Goal: Communication & Community: Answer question/provide support

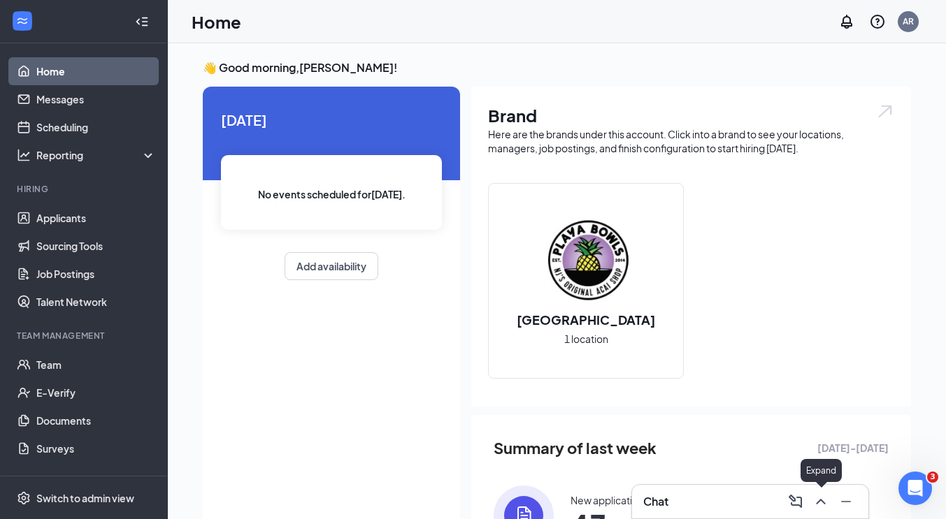
click at [820, 503] on icon "ChevronUp" at bounding box center [820, 502] width 17 height 17
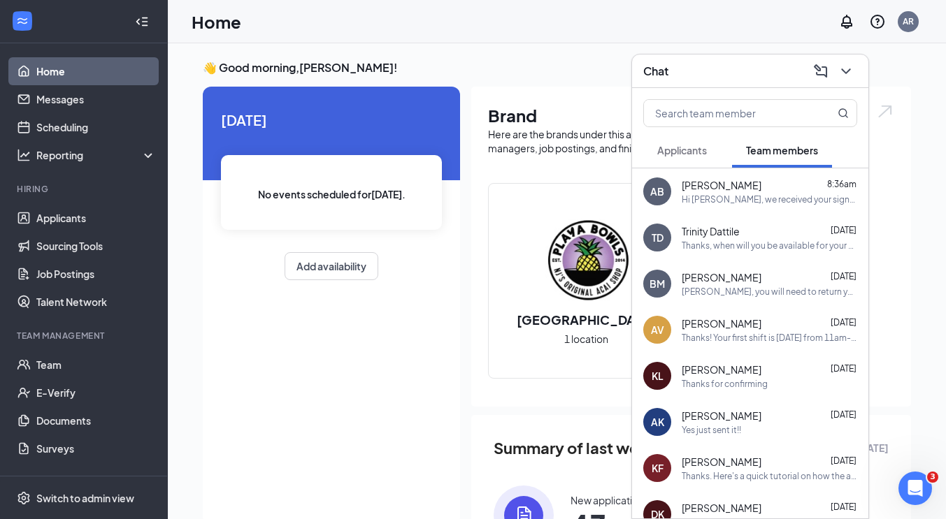
click at [713, 241] on div "Thanks, when will you be available for your 1st day of training?" at bounding box center [769, 246] width 175 height 12
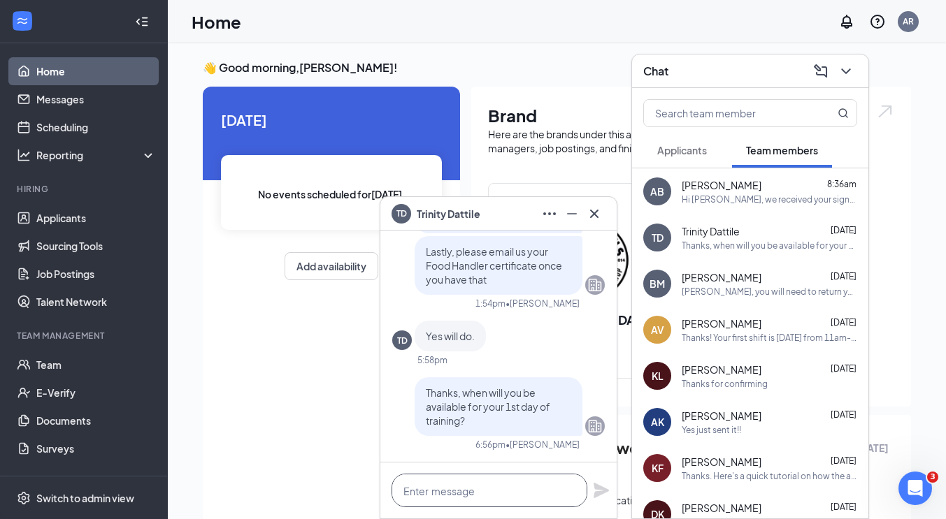
click at [435, 491] on textarea at bounding box center [489, 491] width 196 height 34
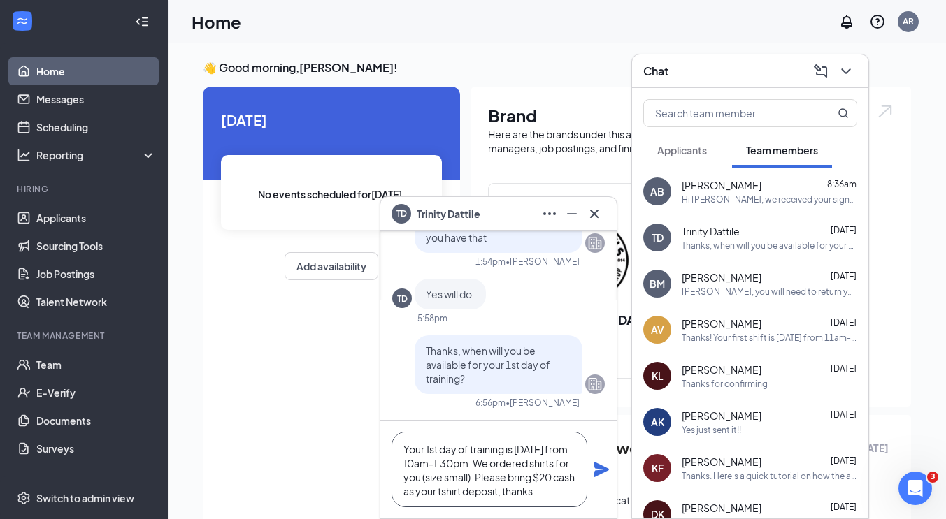
scroll to position [14, 0]
click at [543, 477] on textarea "Your 1st day of training is [DATE] from 10am-1:30pm. We ordered shirts for you …" at bounding box center [489, 469] width 196 height 75
type textarea "Your 1st day of training is [DATE] from 10am-1:30pm. We ordered shirts for you …"
click at [594, 470] on icon "Plane" at bounding box center [601, 469] width 17 height 17
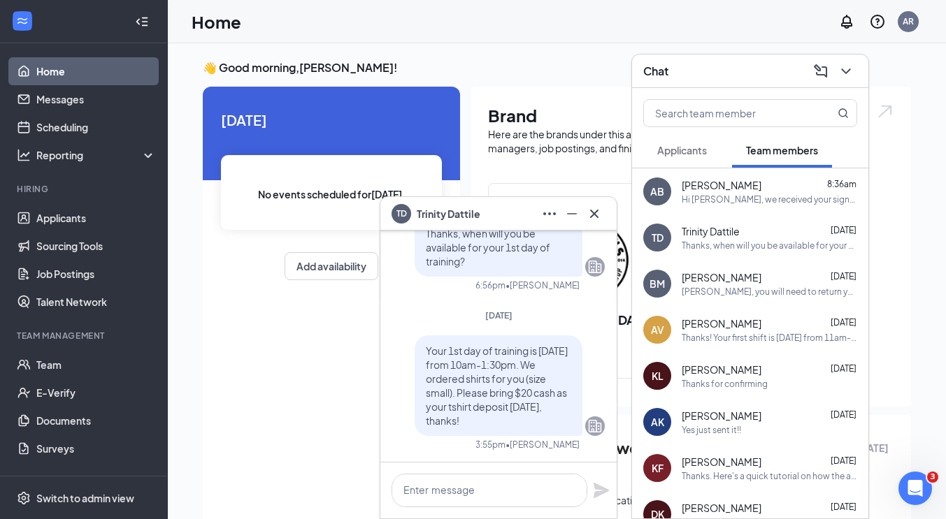
scroll to position [0, 0]
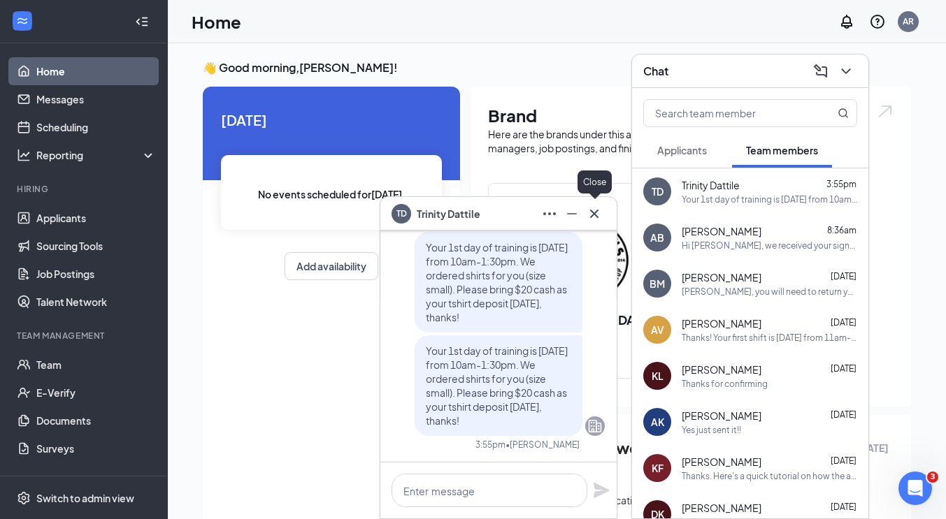
click at [596, 219] on icon "Cross" at bounding box center [594, 214] width 17 height 17
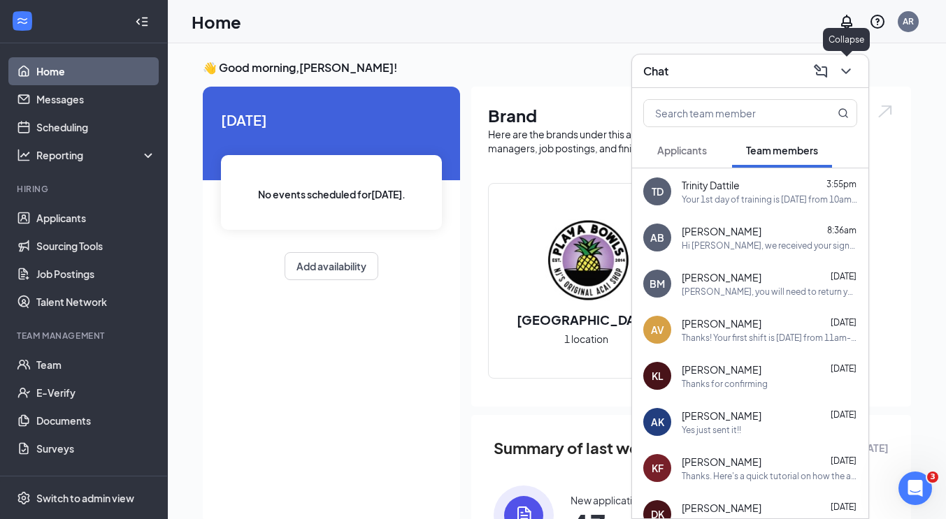
click at [845, 73] on icon "ChevronDown" at bounding box center [845, 72] width 9 height 6
